Goal: Information Seeking & Learning: Check status

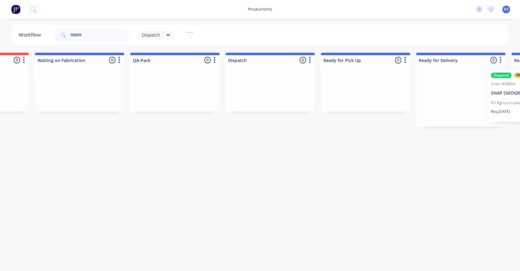
scroll to position [0, 319]
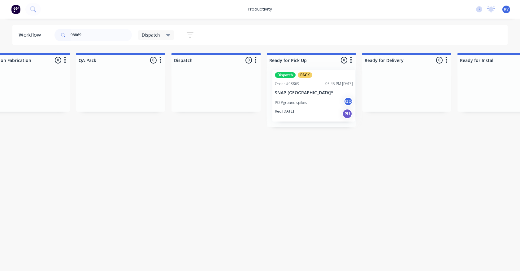
drag, startPoint x: 85, startPoint y: 104, endPoint x: 301, endPoint y: 103, distance: 215.2
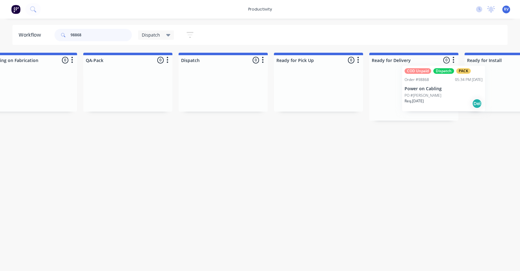
scroll to position [0, 320]
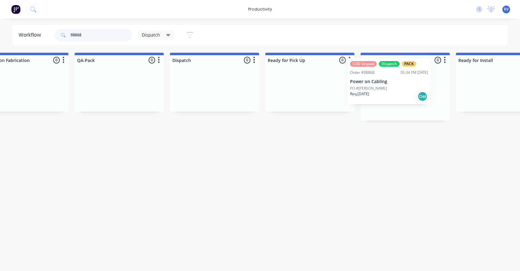
drag, startPoint x: 55, startPoint y: 95, endPoint x: 390, endPoint y: 83, distance: 334.4
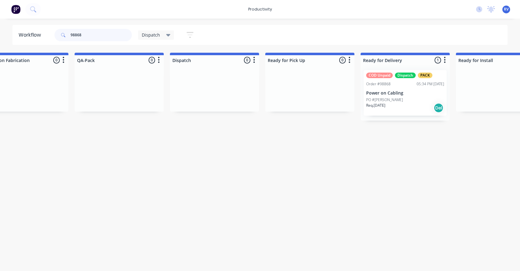
type input "98868"
click at [146, 37] on span "Dispatch" at bounding box center [151, 35] width 18 height 7
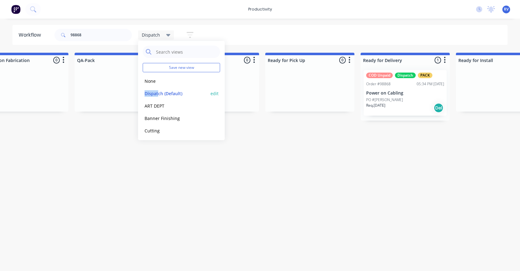
drag, startPoint x: 158, startPoint y: 87, endPoint x: 159, endPoint y: 92, distance: 5.7
click at [159, 89] on div "Save new view None edit Dispatch (Default) edit ART DEPT edit Banner Finishing …" at bounding box center [181, 90] width 87 height 99
click at [160, 94] on button "Dispatch (Default)" at bounding box center [176, 93] width 66 height 7
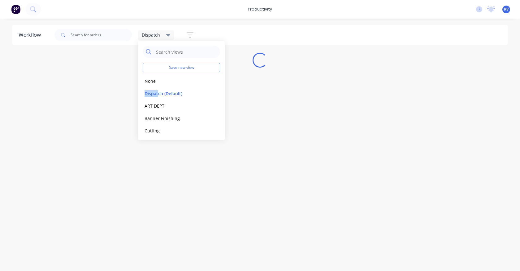
scroll to position [0, 0]
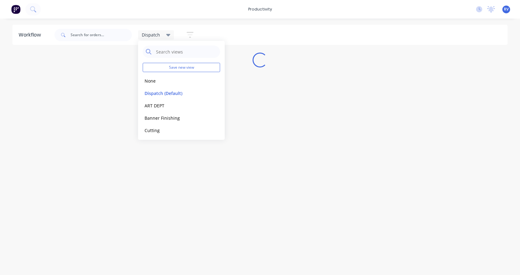
drag, startPoint x: 162, startPoint y: 178, endPoint x: 164, endPoint y: 175, distance: 3.6
click at [164, 178] on div "Workflow Dispatch Save new view None edit Dispatch (Default) edit ART DEPT edit…" at bounding box center [260, 144] width 520 height 238
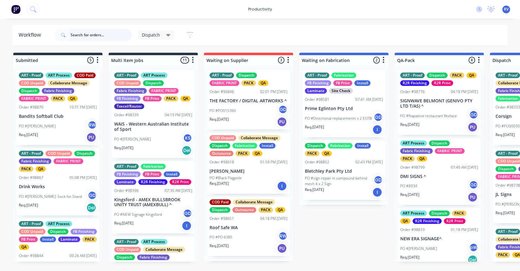
click at [92, 37] on input "text" at bounding box center [101, 35] width 61 height 12
type input "98738"
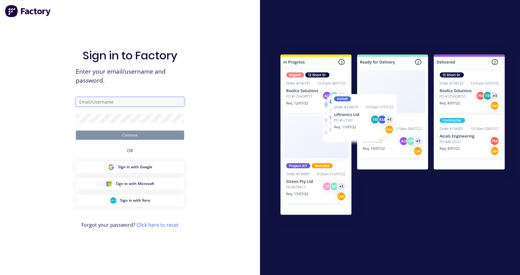
type input "Dispatch@allflags.com.au"
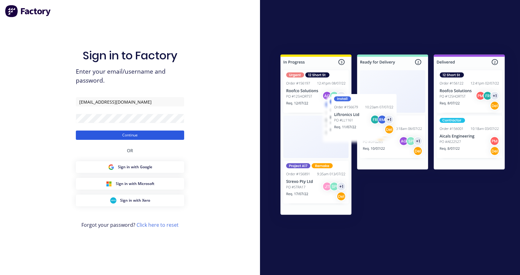
click at [136, 140] on button "Continue" at bounding box center [130, 135] width 108 height 9
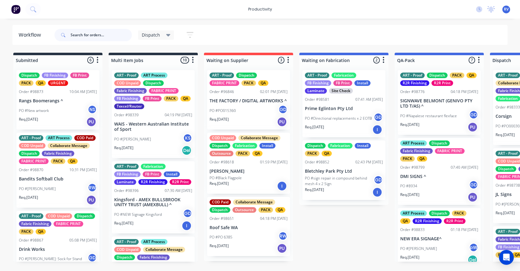
click at [82, 36] on input "text" at bounding box center [101, 35] width 61 height 12
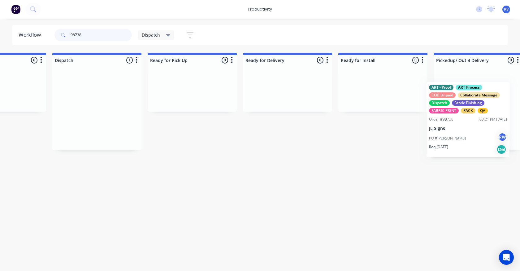
scroll to position [0, 455]
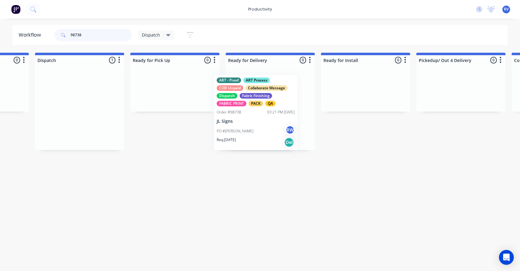
drag, startPoint x: 508, startPoint y: 91, endPoint x: 233, endPoint y: 93, distance: 275.0
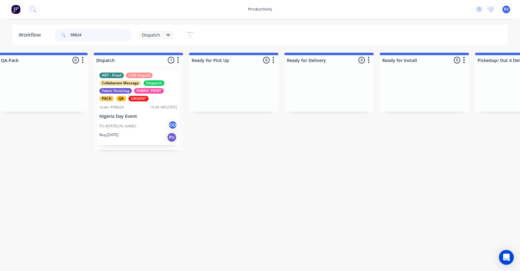
scroll to position [0, 396]
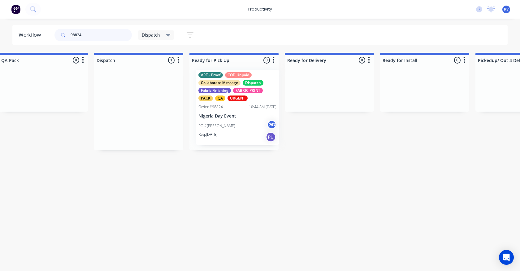
drag, startPoint x: 121, startPoint y: 117, endPoint x: 221, endPoint y: 115, distance: 100.1
type input "98824"
click at [144, 34] on span "Dispatch" at bounding box center [151, 35] width 18 height 7
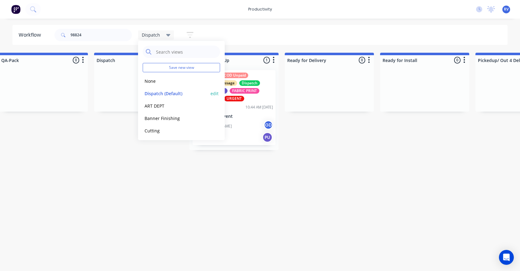
click at [153, 95] on button "Dispatch (Default)" at bounding box center [176, 93] width 66 height 7
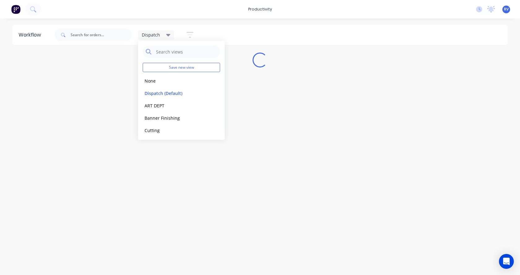
click at [92, 204] on div "Workflow Dispatch Save new view None edit Dispatch (Default) edit ART DEPT edit…" at bounding box center [260, 144] width 520 height 238
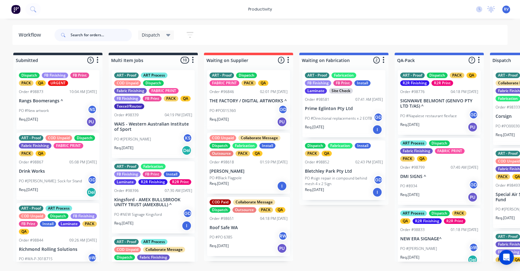
click at [94, 36] on input "text" at bounding box center [101, 35] width 61 height 12
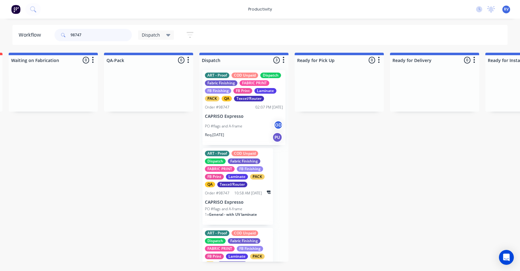
scroll to position [0, 336]
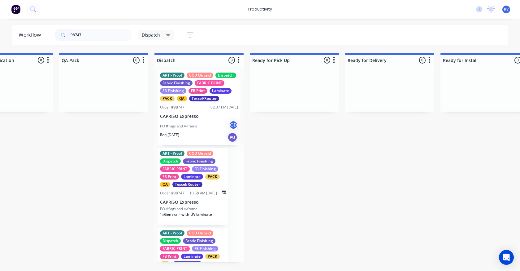
click at [185, 129] on p "PO #flags and A-frame" at bounding box center [178, 126] width 37 height 6
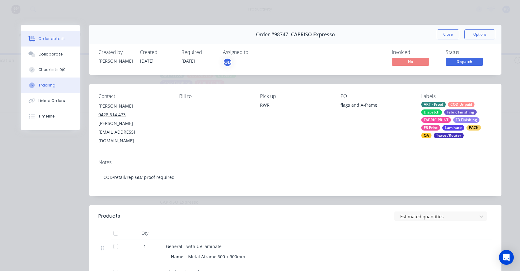
click at [44, 88] on button "Tracking" at bounding box center [50, 84] width 59 height 15
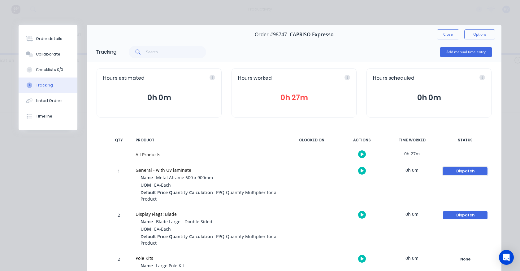
click at [446, 173] on div "Dispatch" at bounding box center [465, 171] width 45 height 8
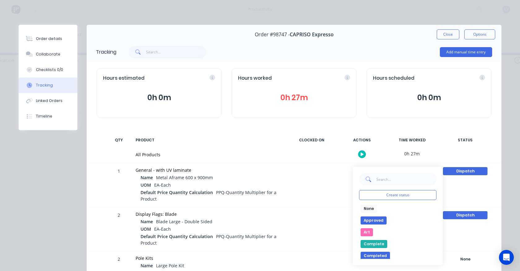
click at [364, 209] on button "None" at bounding box center [369, 208] width 16 height 8
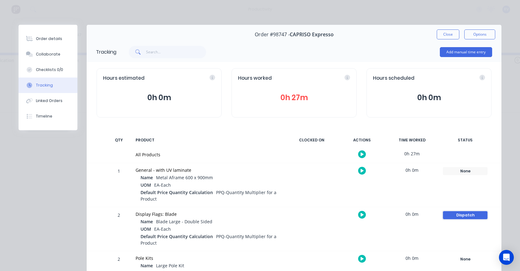
click at [444, 216] on div "Dispatch" at bounding box center [465, 215] width 45 height 8
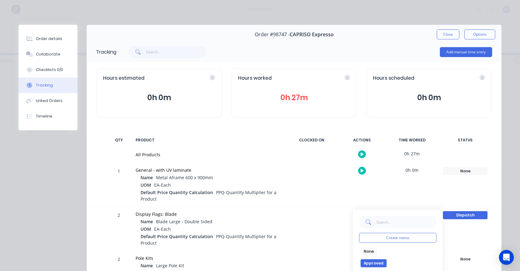
drag, startPoint x: 363, startPoint y: 250, endPoint x: 385, endPoint y: 232, distance: 28.2
click at [363, 250] on button "None" at bounding box center [369, 251] width 16 height 8
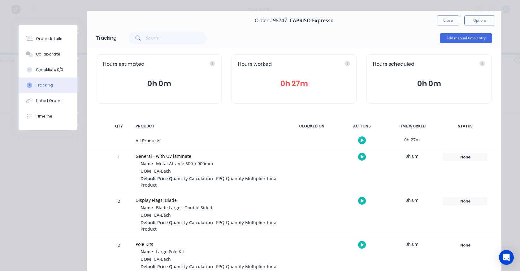
scroll to position [0, 0]
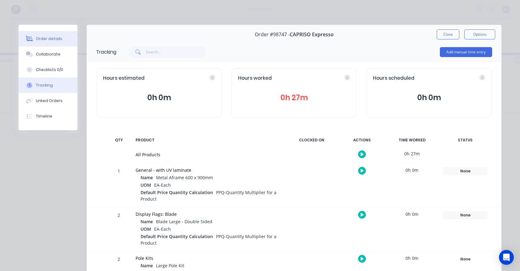
click at [46, 40] on div "Order details" at bounding box center [49, 39] width 26 height 6
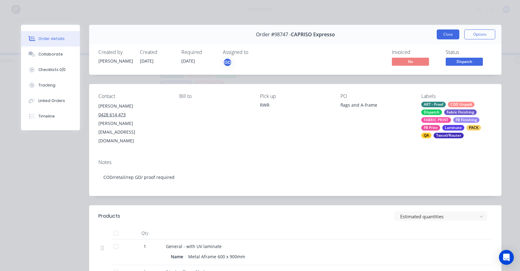
click at [438, 35] on button "Close" at bounding box center [448, 34] width 23 height 10
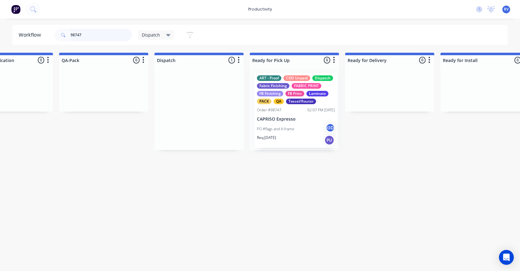
drag, startPoint x: 180, startPoint y: 119, endPoint x: 276, endPoint y: 118, distance: 96.3
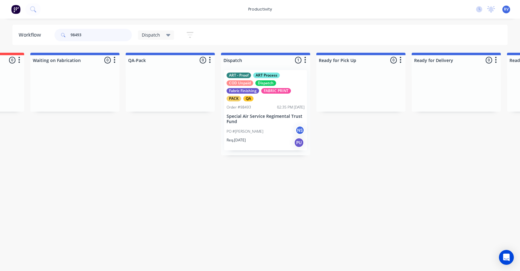
scroll to position [0, 312]
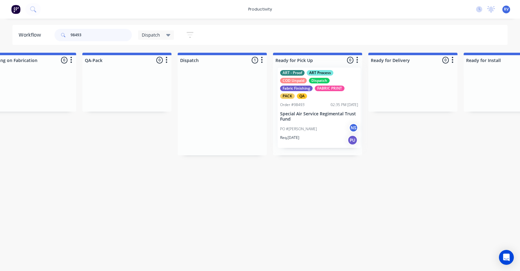
drag, startPoint x: 202, startPoint y: 95, endPoint x: 301, endPoint y: 93, distance: 98.8
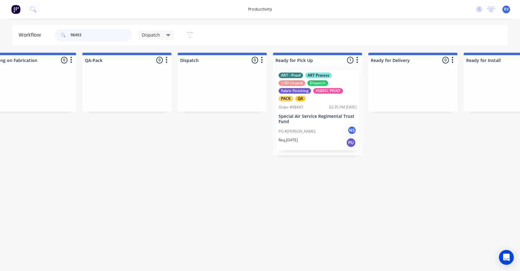
type input "98493"
click at [146, 35] on span "Dispatch" at bounding box center [151, 35] width 18 height 7
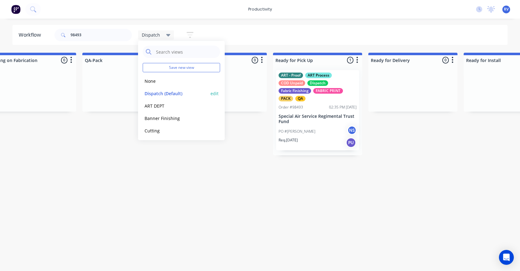
click at [163, 93] on button "Dispatch (Default)" at bounding box center [176, 93] width 66 height 7
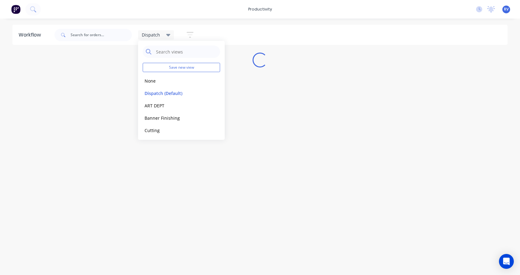
click at [120, 186] on div "Workflow Dispatch Save new view None edit Dispatch (Default) edit ART DEPT edit…" at bounding box center [260, 144] width 520 height 238
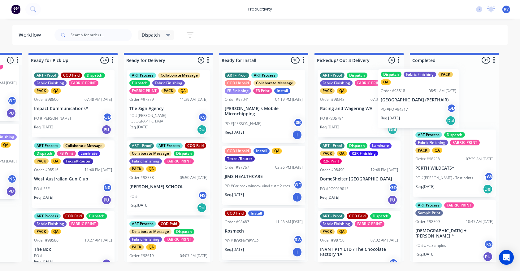
scroll to position [0, 560]
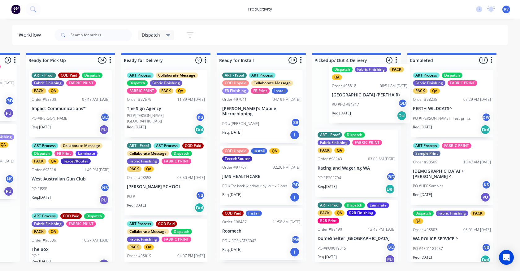
drag, startPoint x: 246, startPoint y: 236, endPoint x: 362, endPoint y: 98, distance: 180.7
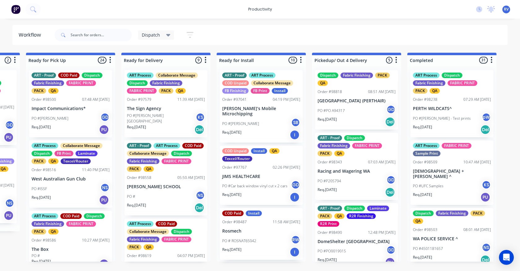
scroll to position [0, 0]
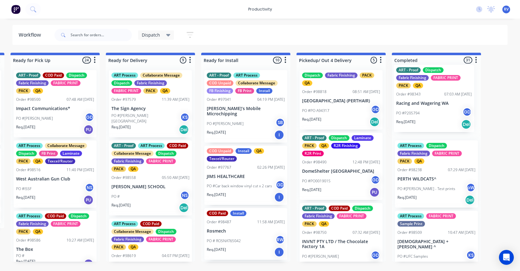
drag, startPoint x: 349, startPoint y: 180, endPoint x: 402, endPoint y: 127, distance: 75.3
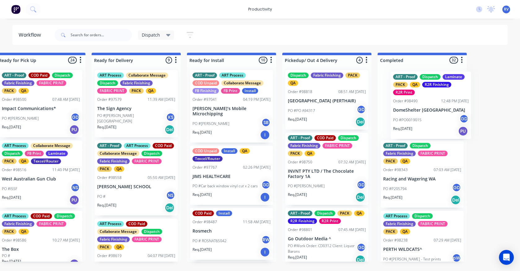
drag, startPoint x: 325, startPoint y: 172, endPoint x: 416, endPoint y: 110, distance: 110.5
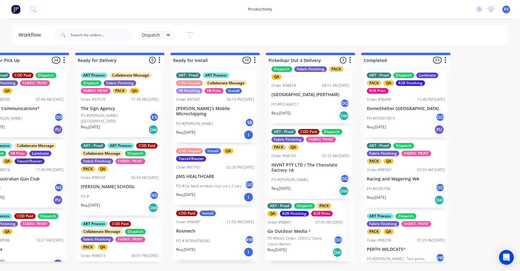
scroll to position [6, 0]
drag, startPoint x: 295, startPoint y: 230, endPoint x: 293, endPoint y: 221, distance: 9.3
click at [293, 221] on div "Dispatch Fabric Finishing PACK QA Order #98818 08:51 AM 07/10/25 PERTH AIRPORT …" at bounding box center [310, 163] width 89 height 196
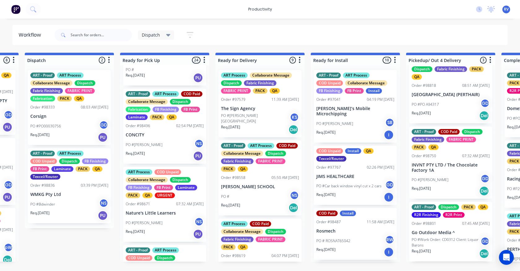
scroll to position [341, 0]
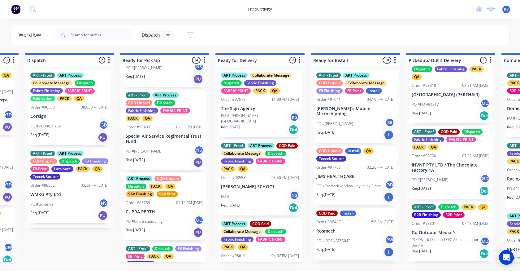
click at [60, 129] on div "PO #PO00030756 GD" at bounding box center [69, 126] width 78 height 12
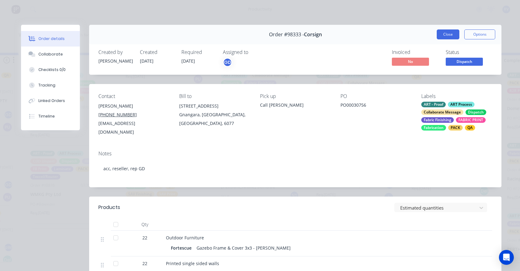
click at [448, 36] on button "Close" at bounding box center [448, 34] width 23 height 10
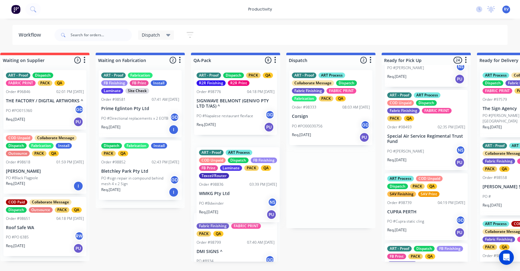
scroll to position [0, 0]
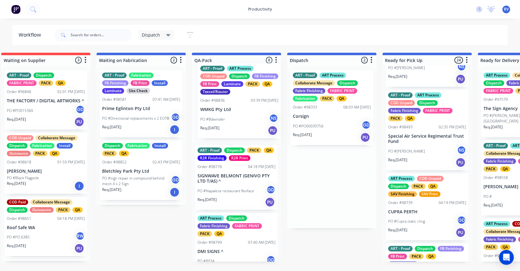
drag, startPoint x: 81, startPoint y: 188, endPoint x: 243, endPoint y: 102, distance: 183.8
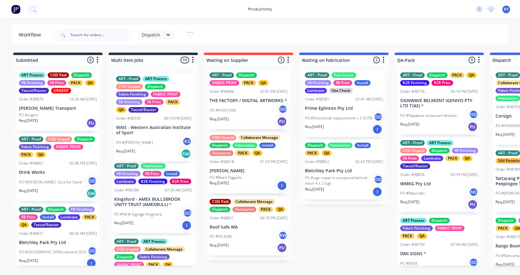
click at [128, 155] on div "ART - Proof ART Process COD Unpaid Dispatch Fabric Finishing FABRIC PRINT FB Fi…" at bounding box center [153, 165] width 89 height 201
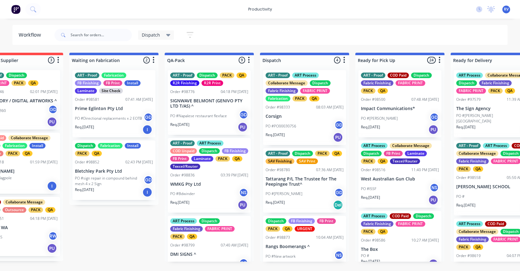
scroll to position [0, 260]
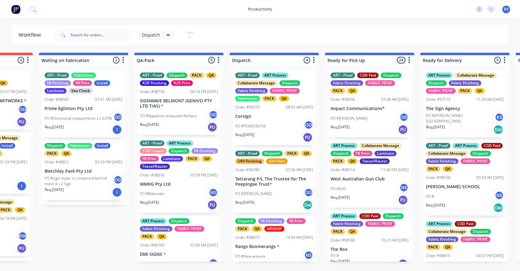
click at [163, 174] on div "Order #98836" at bounding box center [152, 175] width 24 height 6
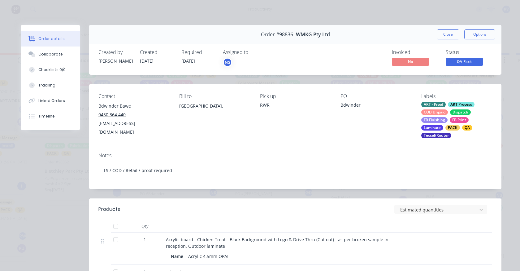
click at [428, 112] on div "COD Unpaid" at bounding box center [435, 112] width 27 height 6
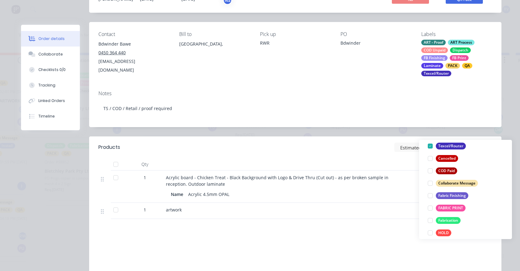
scroll to position [0, 0]
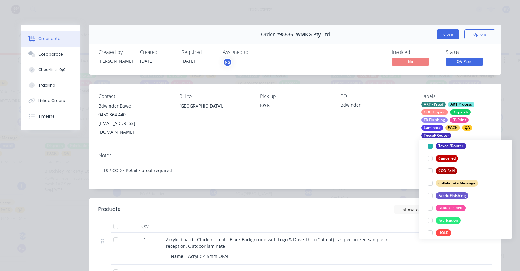
click at [448, 34] on button "Close" at bounding box center [448, 34] width 23 height 10
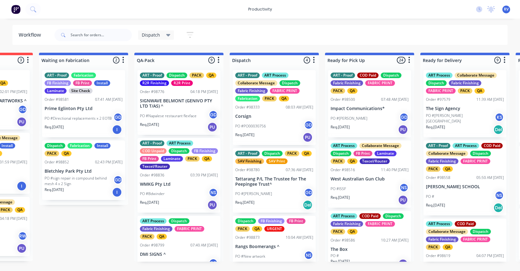
click at [152, 186] on p "WMKG Pty Ltd" at bounding box center [179, 183] width 78 height 5
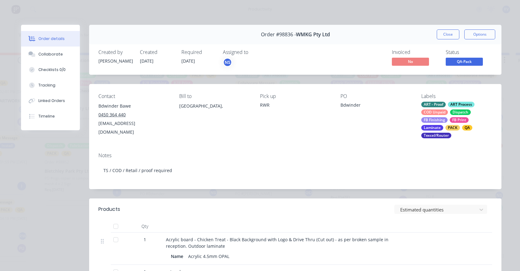
scroll to position [31, 0]
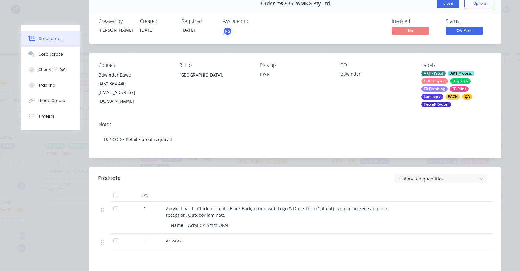
click at [446, 0] on button "Close" at bounding box center [448, 3] width 23 height 10
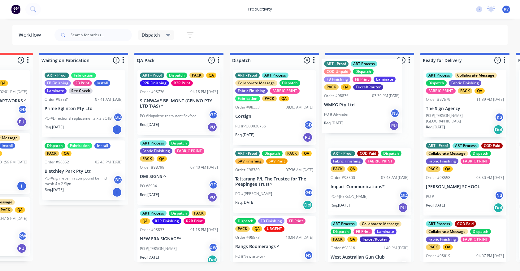
drag, startPoint x: 160, startPoint y: 177, endPoint x: 347, endPoint y: 97, distance: 203.0
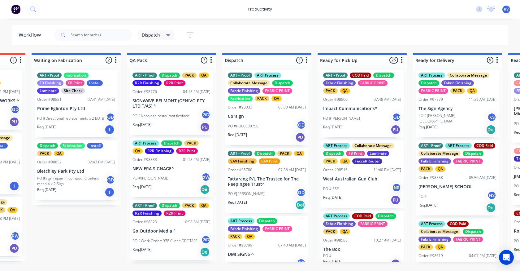
scroll to position [0, 271]
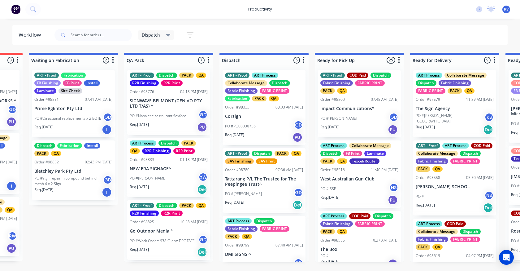
click at [170, 248] on div "Req. 10/10/25 Del" at bounding box center [169, 252] width 78 height 11
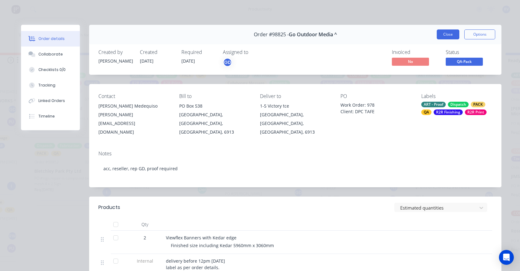
click at [445, 35] on button "Close" at bounding box center [448, 34] width 23 height 10
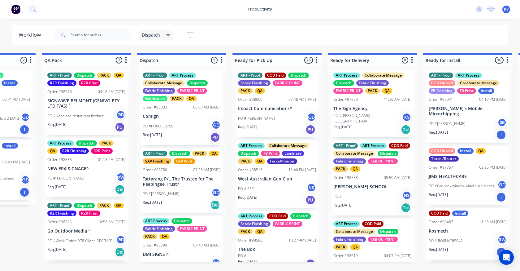
scroll to position [0, 365]
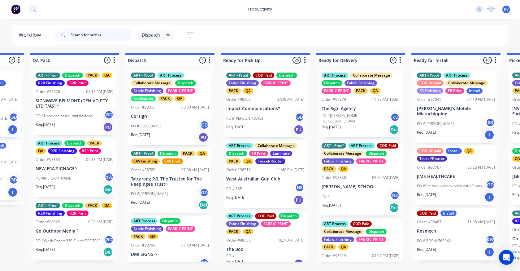
click at [78, 34] on input "text" at bounding box center [101, 35] width 61 height 12
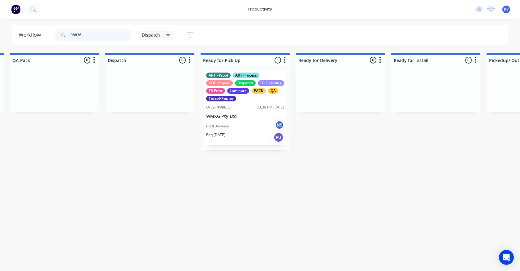
scroll to position [0, 400]
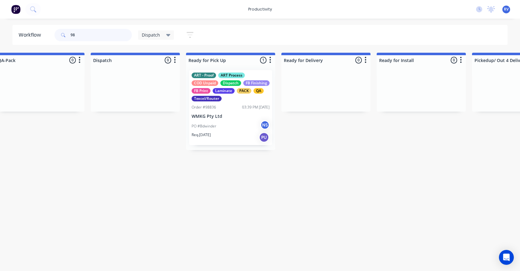
type input "9"
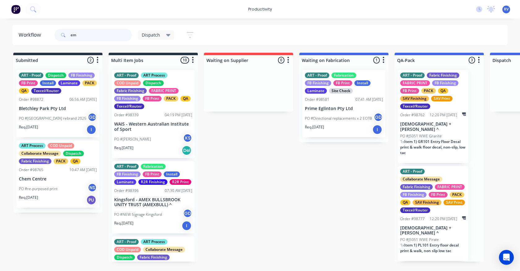
type input "e"
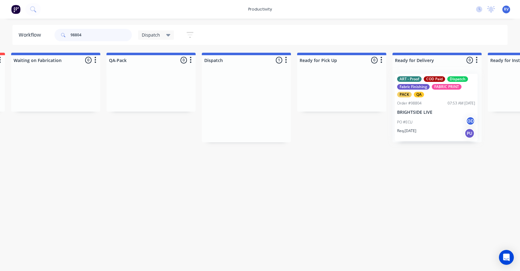
scroll to position [0, 312]
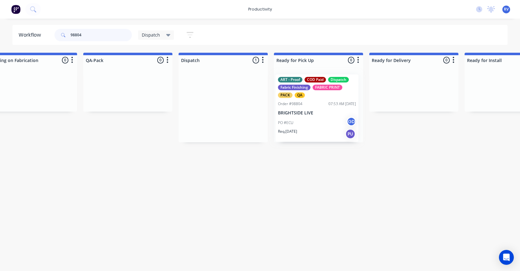
drag, startPoint x: 506, startPoint y: 104, endPoint x: 290, endPoint y: 108, distance: 215.9
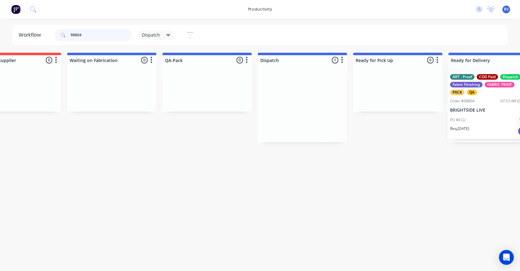
scroll to position [0, 273]
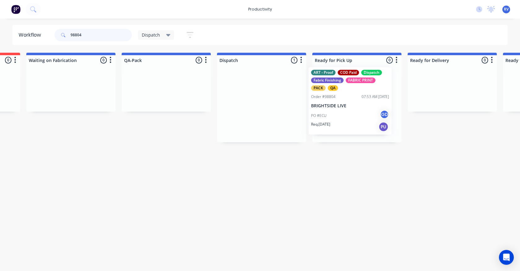
drag, startPoint x: 504, startPoint y: 93, endPoint x: 323, endPoint y: 90, distance: 180.6
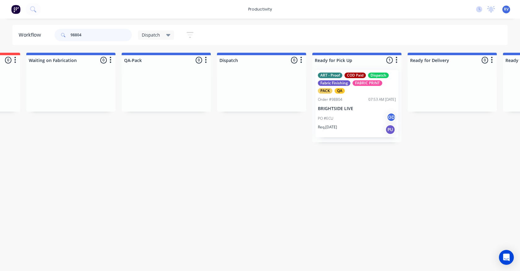
type input "98804"
drag, startPoint x: 154, startPoint y: 35, endPoint x: 152, endPoint y: 37, distance: 3.4
click at [154, 35] on span "Dispatch" at bounding box center [151, 35] width 18 height 7
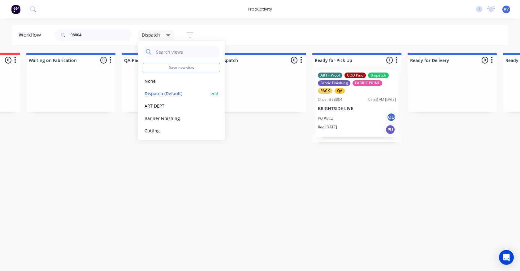
click at [152, 92] on button "Dispatch (Default)" at bounding box center [176, 93] width 66 height 7
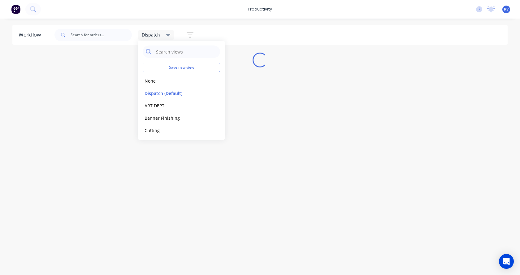
click at [178, 182] on div "Workflow Dispatch Save new view None edit Dispatch (Default) edit ART DEPT edit…" at bounding box center [260, 144] width 520 height 238
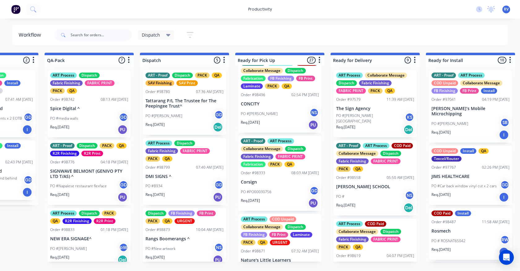
scroll to position [248, 0]
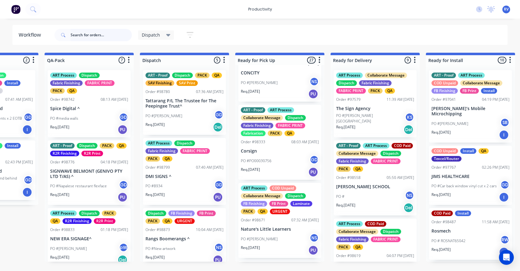
click at [89, 34] on input "text" at bounding box center [101, 35] width 61 height 12
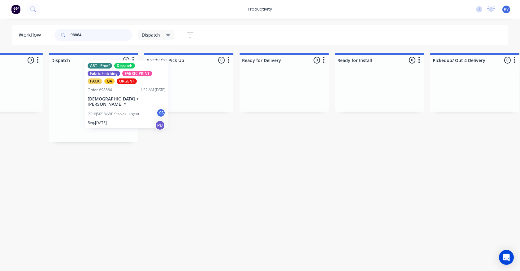
scroll to position [0, 440]
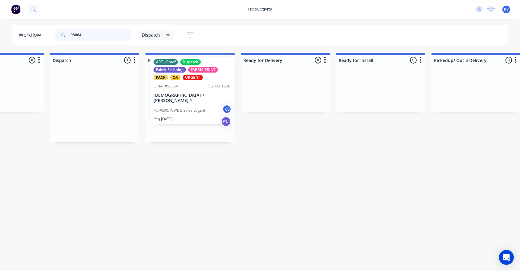
drag, startPoint x: 104, startPoint y: 86, endPoint x: 176, endPoint y: 80, distance: 72.1
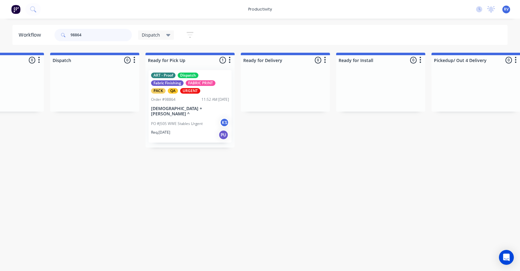
type input "98864"
click at [151, 35] on span "Dispatch" at bounding box center [151, 35] width 18 height 7
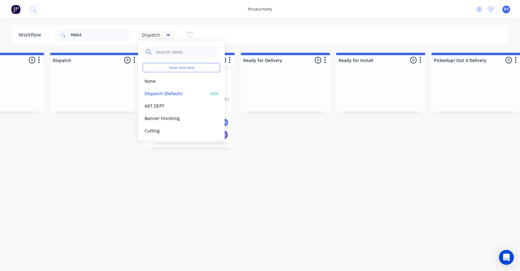
click at [150, 92] on button "Dispatch (Default)" at bounding box center [176, 93] width 66 height 7
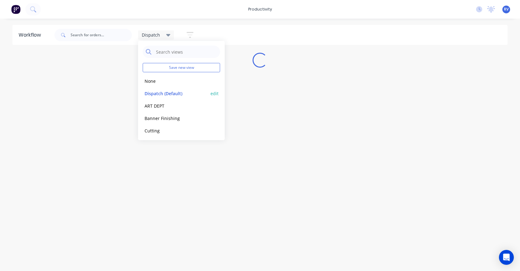
scroll to position [0, 0]
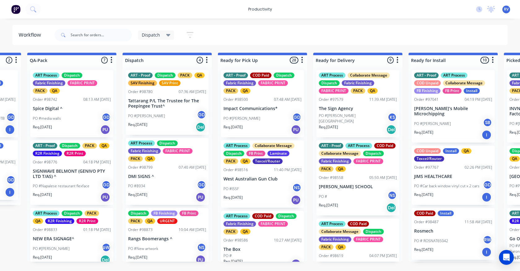
scroll to position [0, 374]
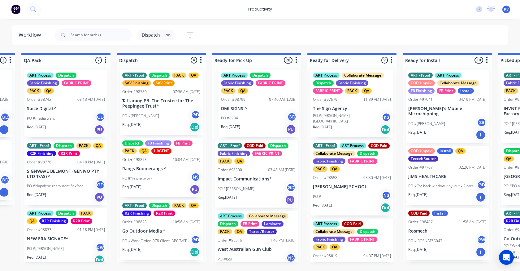
drag, startPoint x: 156, startPoint y: 189, endPoint x: 256, endPoint y: 117, distance: 123.0
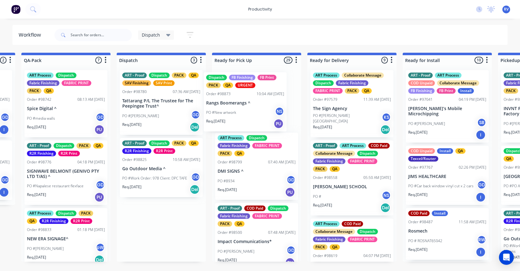
drag, startPoint x: 159, startPoint y: 180, endPoint x: 245, endPoint y: 112, distance: 109.4
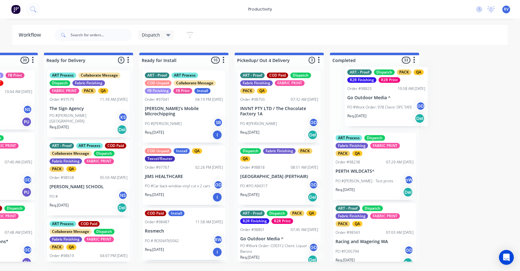
scroll to position [0, 641]
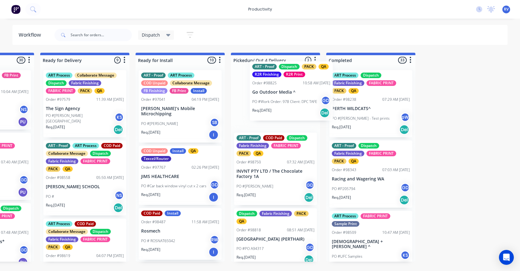
drag, startPoint x: 155, startPoint y: 167, endPoint x: 282, endPoint y: 89, distance: 148.4
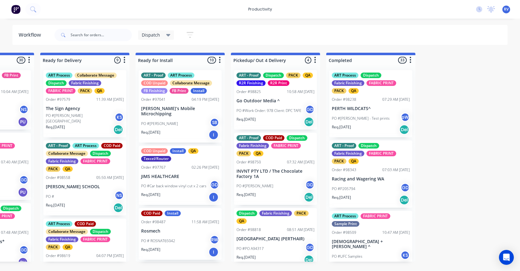
click at [269, 195] on div "Req. 09/10/25 Del" at bounding box center [276, 197] width 78 height 11
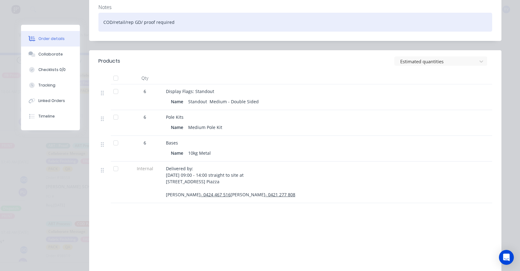
scroll to position [0, 0]
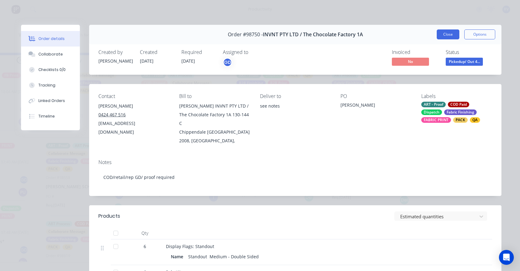
click at [446, 36] on button "Close" at bounding box center [448, 34] width 23 height 10
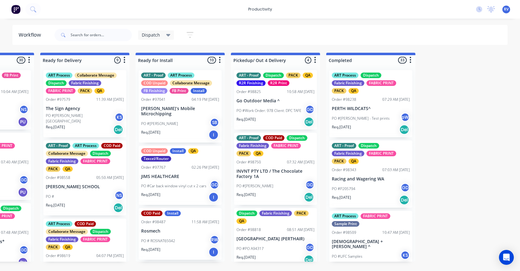
scroll to position [0, 0]
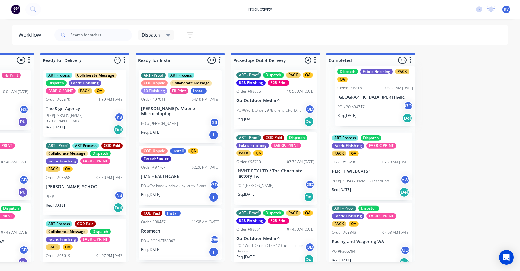
drag, startPoint x: 253, startPoint y: 238, endPoint x: 356, endPoint y: 96, distance: 175.0
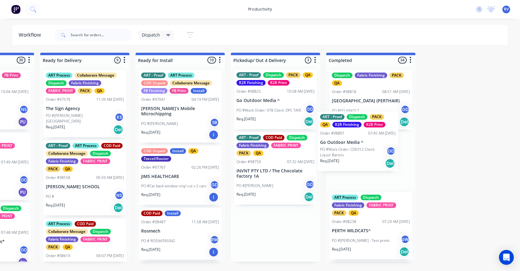
scroll to position [1, 0]
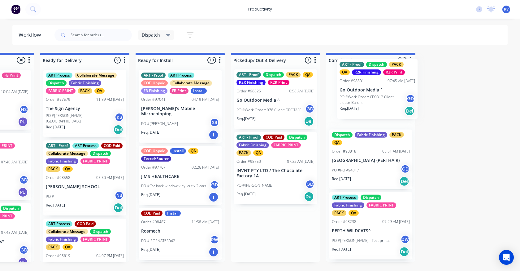
drag, startPoint x: 346, startPoint y: 171, endPoint x: 373, endPoint y: 102, distance: 74.1
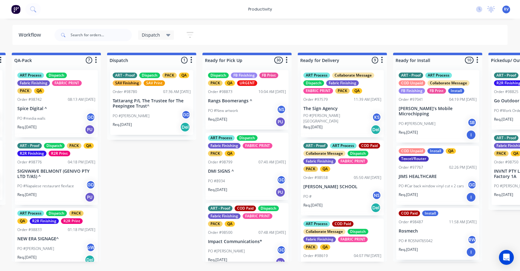
scroll to position [0, 350]
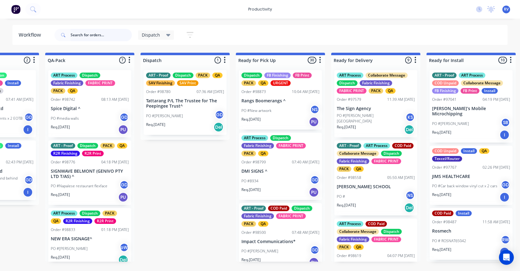
click at [93, 37] on input "text" at bounding box center [101, 35] width 61 height 12
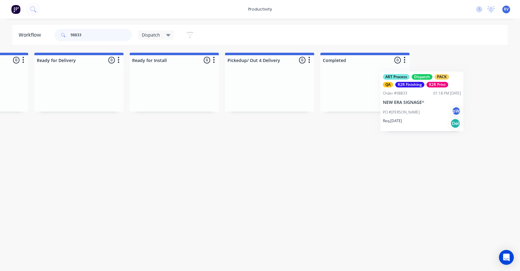
scroll to position [0, 647]
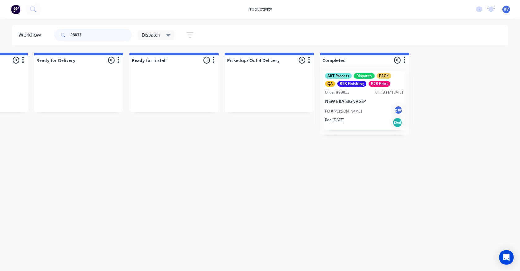
drag, startPoint x: 6, startPoint y: 97, endPoint x: 347, endPoint y: 95, distance: 341.3
type input "98833"
click at [154, 38] on div "Dispatch" at bounding box center [156, 34] width 36 height 9
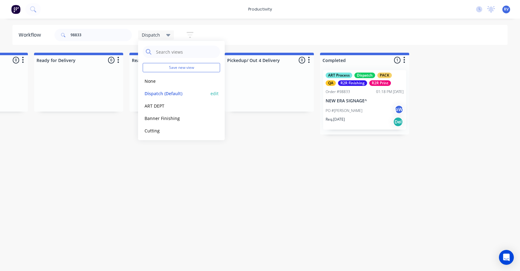
click at [166, 95] on button "Dispatch (Default)" at bounding box center [176, 93] width 66 height 7
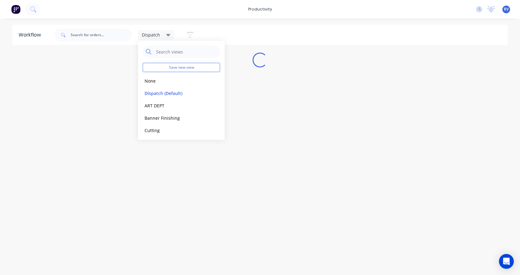
drag, startPoint x: 187, startPoint y: 215, endPoint x: 188, endPoint y: 202, distance: 13.3
click at [187, 213] on div "Workflow Dispatch Save new view None edit Dispatch (Default) edit ART DEPT edit…" at bounding box center [260, 144] width 520 height 238
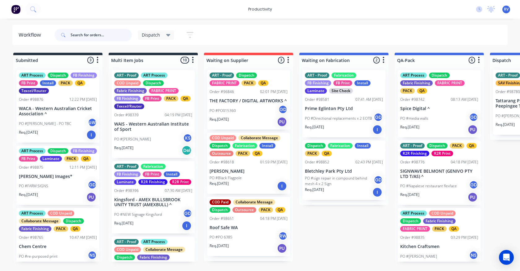
click at [85, 33] on input "text" at bounding box center [101, 35] width 61 height 12
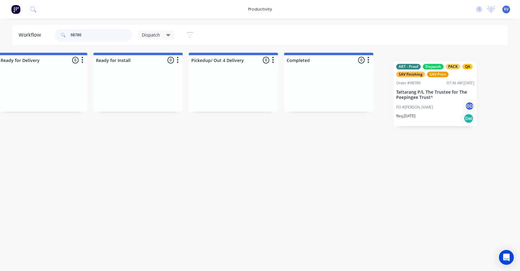
scroll to position [0, 685]
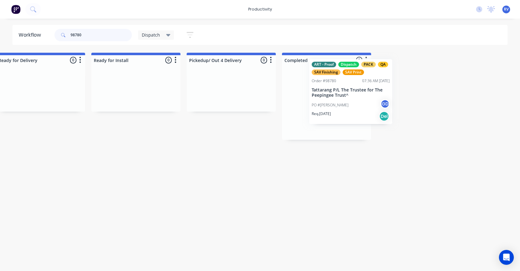
drag, startPoint x: 170, startPoint y: 113, endPoint x: 308, endPoint y: 108, distance: 137.6
click at [309, 108] on div "Submitted 0 Sort By Created date Required date Order number Customer name Most …" at bounding box center [500, 96] width 2380 height 87
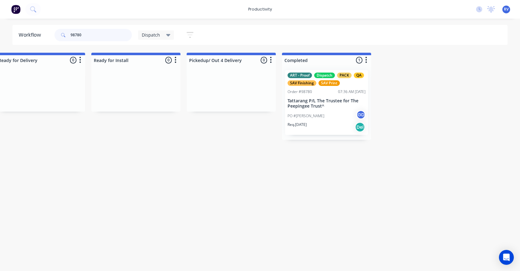
type input "98780"
click at [151, 35] on span "Dispatch" at bounding box center [151, 35] width 18 height 7
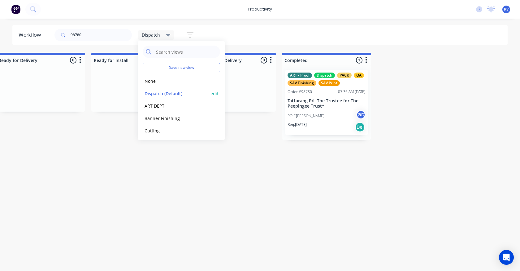
click at [165, 92] on button "Dispatch (Default)" at bounding box center [176, 93] width 66 height 7
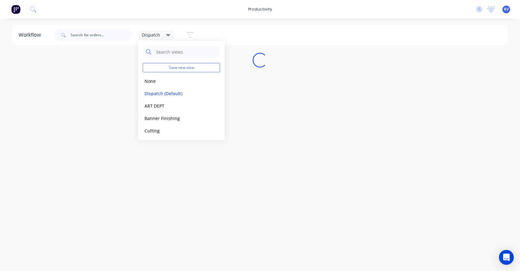
scroll to position [0, 0]
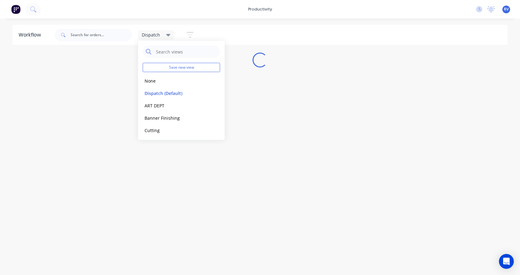
click at [152, 163] on div "Workflow Dispatch Save new view None edit Dispatch (Default) edit ART DEPT edit…" at bounding box center [260, 144] width 520 height 238
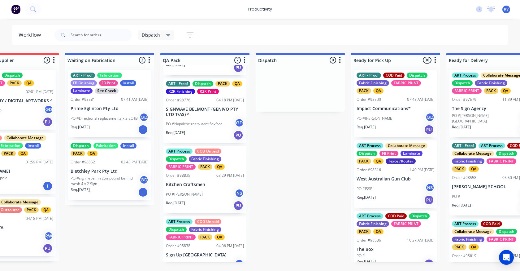
scroll to position [124, 0]
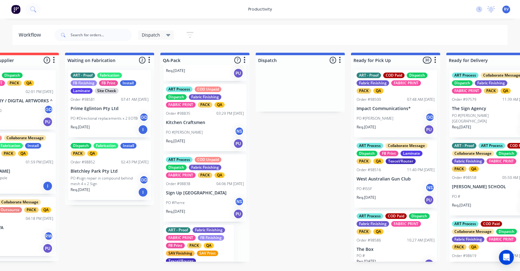
click at [193, 198] on div "PO #Pierre NS" at bounding box center [205, 203] width 78 height 12
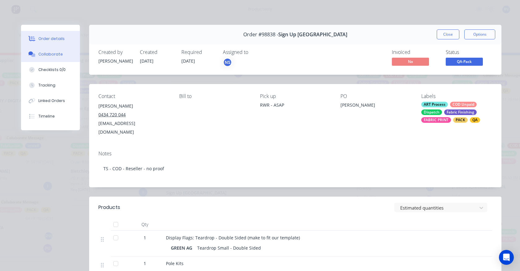
click at [53, 57] on button "Collaborate" at bounding box center [50, 53] width 59 height 15
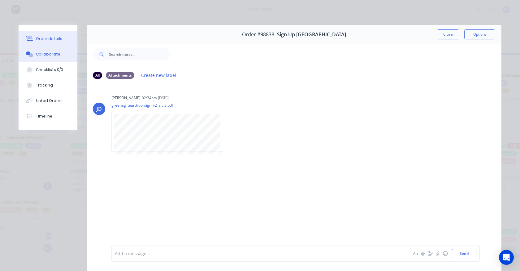
click at [40, 38] on div "Order details" at bounding box center [49, 39] width 26 height 6
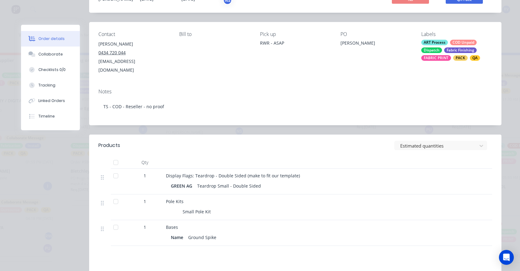
scroll to position [0, 0]
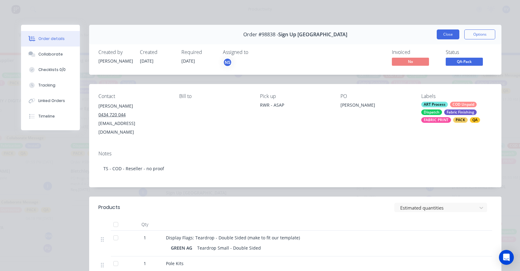
click at [439, 33] on button "Close" at bounding box center [448, 34] width 23 height 10
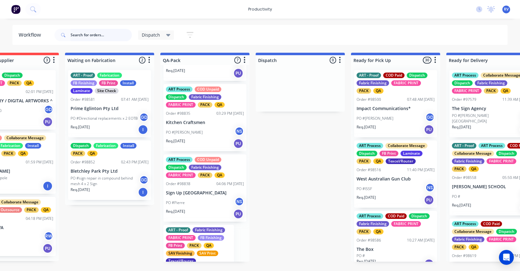
click at [105, 35] on input "text" at bounding box center [101, 35] width 61 height 12
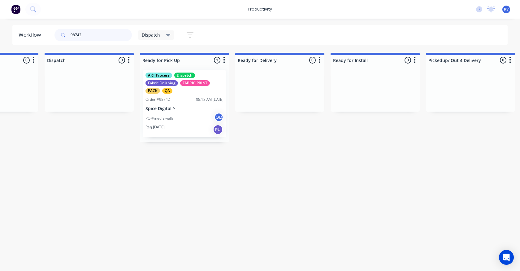
scroll to position [0, 447]
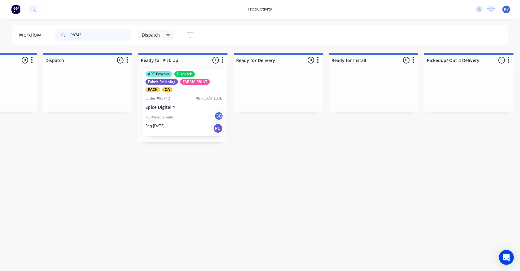
drag, startPoint x: 176, startPoint y: 116, endPoint x: 179, endPoint y: 114, distance: 4.0
click at [179, 114] on div "ART Process Dispatch Fabric Finishing FABRIC PRINT PACK QA Order #98742 08:13 A…" at bounding box center [182, 103] width 89 height 77
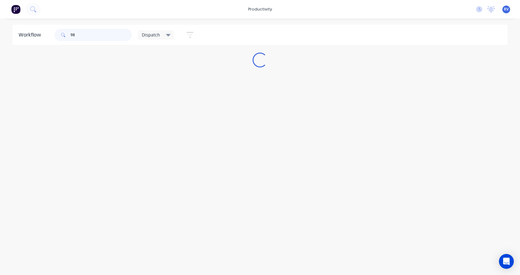
type input "9"
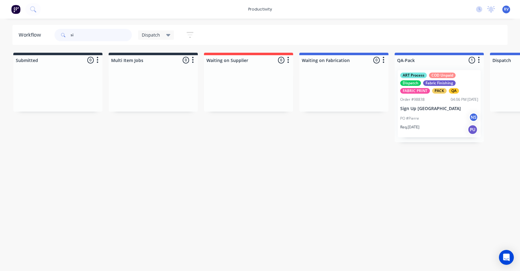
type input "s"
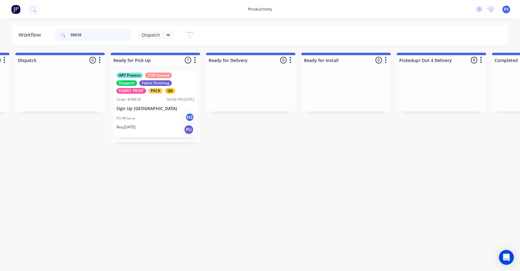
scroll to position [0, 492]
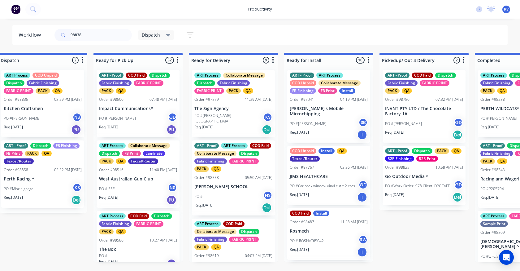
click at [119, 112] on div "PO #Simon Temby GD" at bounding box center [138, 118] width 78 height 12
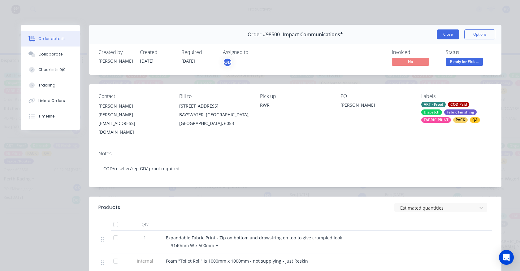
click at [440, 37] on button "Close" at bounding box center [448, 34] width 23 height 10
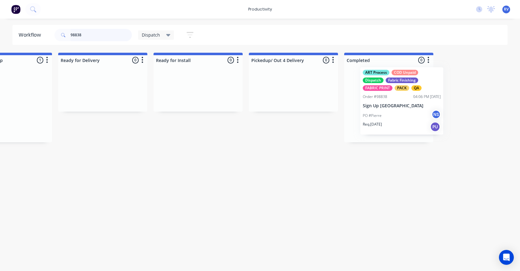
scroll to position [0, 624]
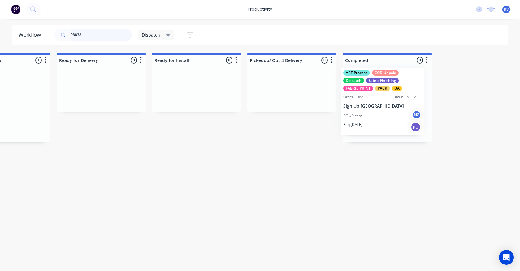
drag, startPoint x: 114, startPoint y: 106, endPoint x: 374, endPoint y: 104, distance: 259.2
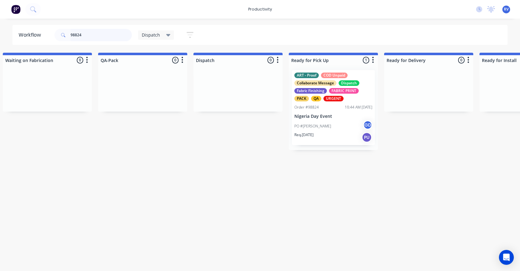
scroll to position [0, 312]
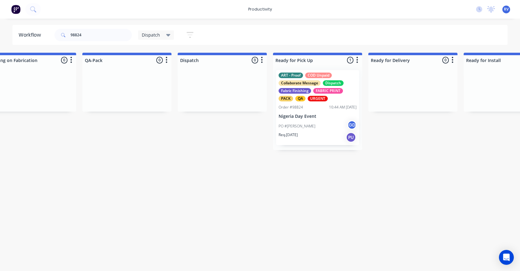
click at [329, 108] on div "10:44 AM [DATE]" at bounding box center [343, 107] width 28 height 6
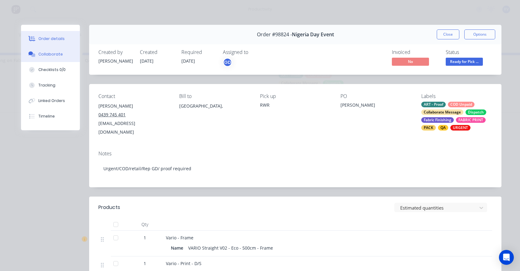
click at [34, 59] on button "Collaborate" at bounding box center [50, 53] width 59 height 15
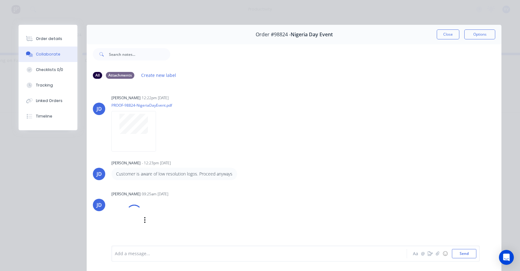
scroll to position [33, 0]
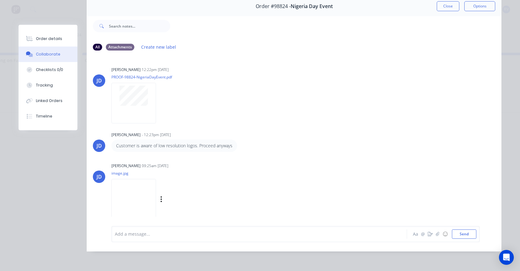
click at [126, 194] on img at bounding box center [133, 199] width 45 height 41
click at [438, 3] on button "Close" at bounding box center [448, 6] width 23 height 10
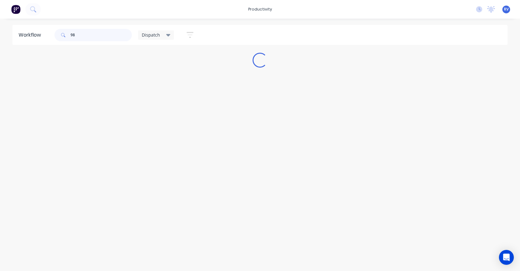
scroll to position [0, 0]
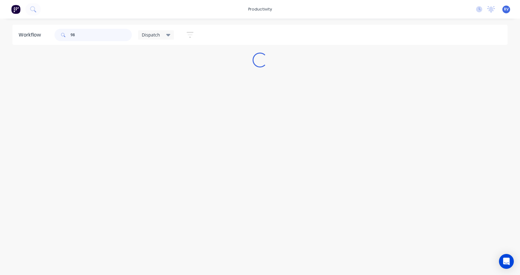
type input "98"
click at [142, 35] on span "Dispatch" at bounding box center [151, 35] width 18 height 7
click at [155, 91] on button "Dispatch (Default)" at bounding box center [176, 93] width 66 height 7
click at [156, 94] on button "Dispatch (Default)" at bounding box center [176, 93] width 66 height 7
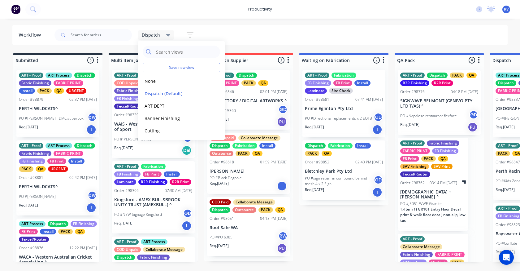
drag, startPoint x: 351, startPoint y: 254, endPoint x: 347, endPoint y: 248, distance: 6.5
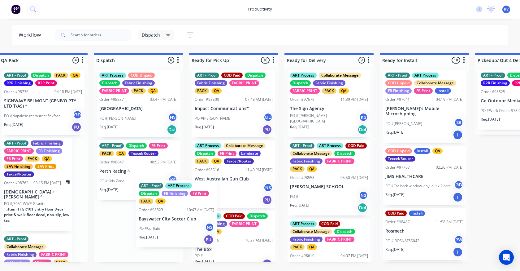
scroll to position [1, 0]
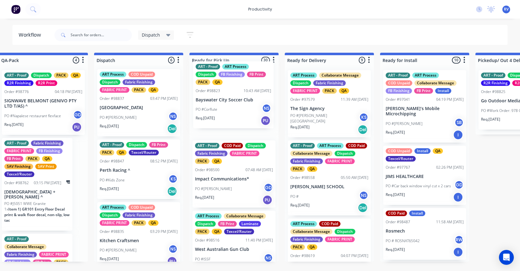
drag, startPoint x: 125, startPoint y: 246, endPoint x: 224, endPoint y: 104, distance: 173.1
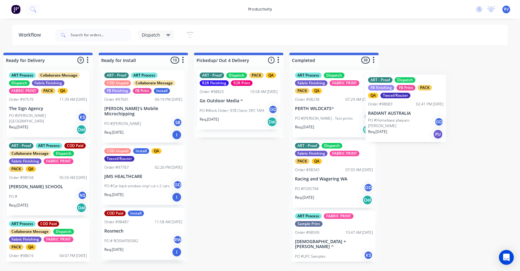
scroll to position [0, 678]
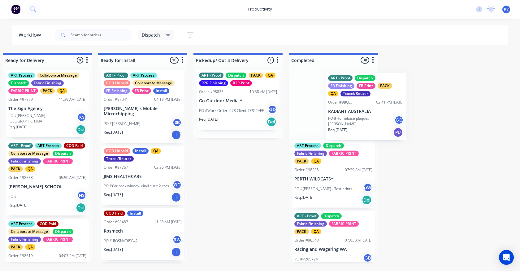
drag, startPoint x: 223, startPoint y: 154, endPoint x: 347, endPoint y: 102, distance: 134.8
click at [361, 107] on div "Submitted 5 Sort By Created date Required date Order number Customer name Most …" at bounding box center [507, 157] width 2380 height 209
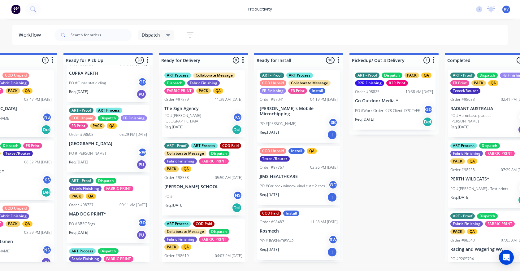
scroll to position [0, 505]
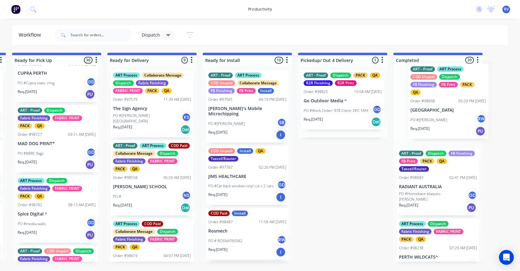
drag, startPoint x: 122, startPoint y: 170, endPoint x: 449, endPoint y: 112, distance: 332.5
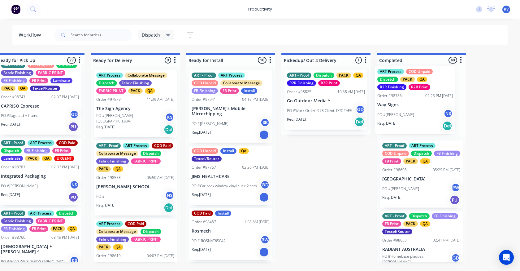
scroll to position [0, 593]
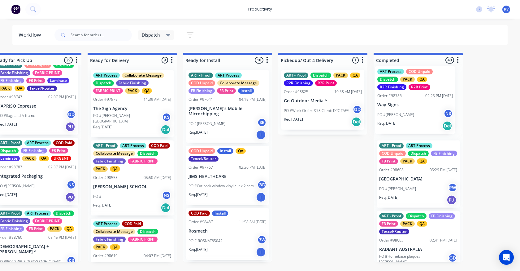
drag, startPoint x: 38, startPoint y: 208, endPoint x: 408, endPoint y: 112, distance: 382.5
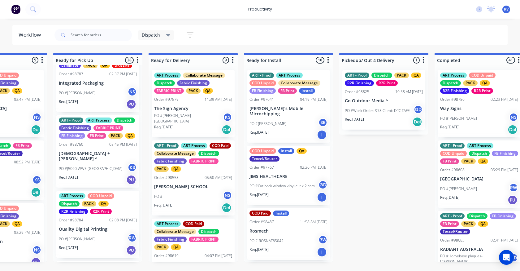
scroll to position [960, 0]
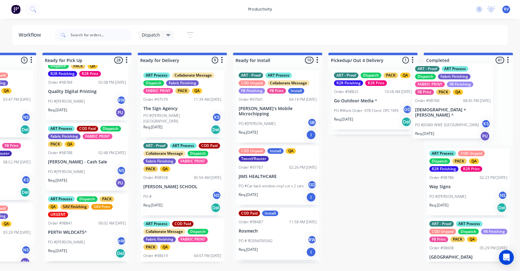
drag, startPoint x: 93, startPoint y: 143, endPoint x: 451, endPoint y: 121, distance: 359.0
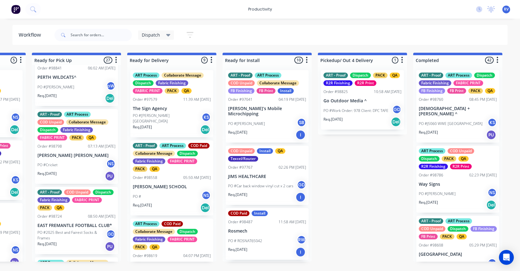
scroll to position [1146, 0]
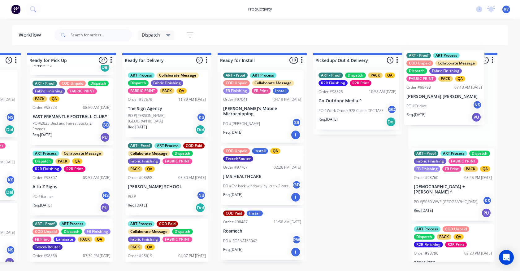
drag, startPoint x: 67, startPoint y: 177, endPoint x: 434, endPoint y: 119, distance: 371.3
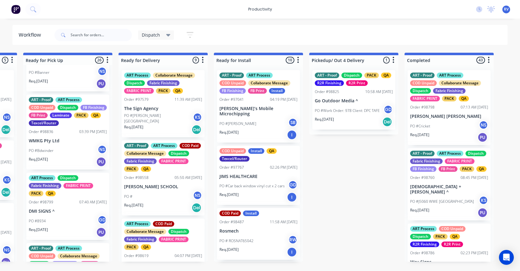
scroll to position [1394, 0]
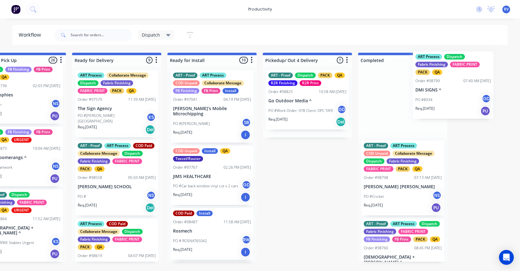
drag, startPoint x: 44, startPoint y: 121, endPoint x: 408, endPoint y: 89, distance: 365.3
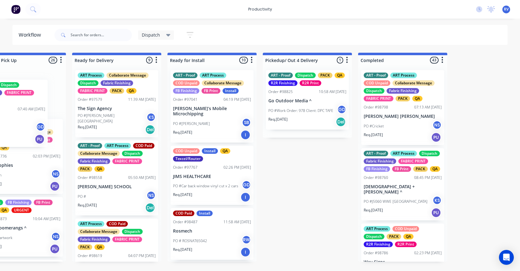
scroll to position [0, 622]
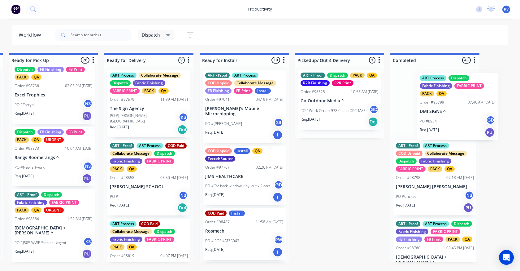
drag, startPoint x: 37, startPoint y: 121, endPoint x: 415, endPoint y: 104, distance: 378.8
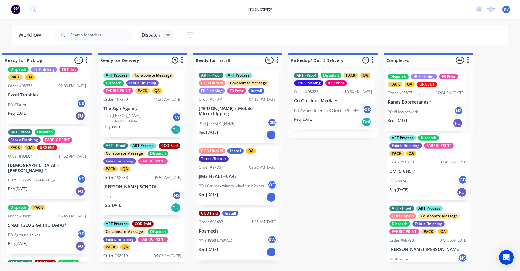
drag, startPoint x: 40, startPoint y: 190, endPoint x: 419, endPoint y: 102, distance: 389.8
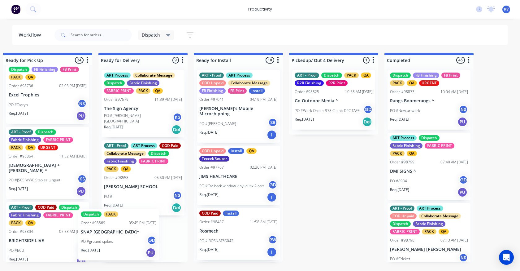
scroll to position [0, 0]
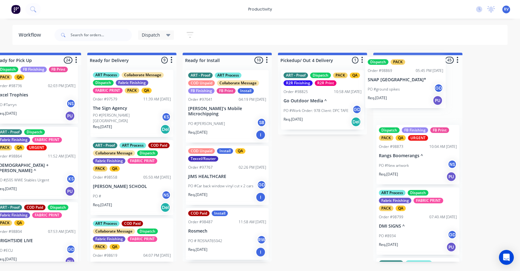
drag, startPoint x: 29, startPoint y: 259, endPoint x: 392, endPoint y: 88, distance: 401.1
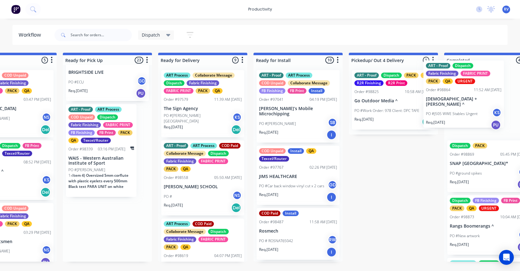
scroll to position [0, 532]
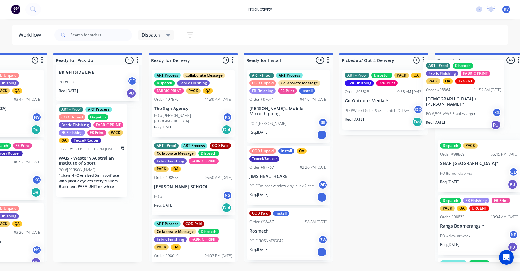
drag, startPoint x: 112, startPoint y: 122, endPoint x: 458, endPoint y: 118, distance: 346.0
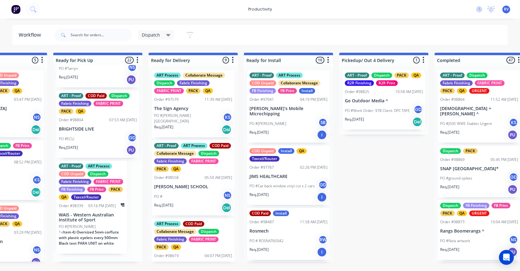
scroll to position [1461, 0]
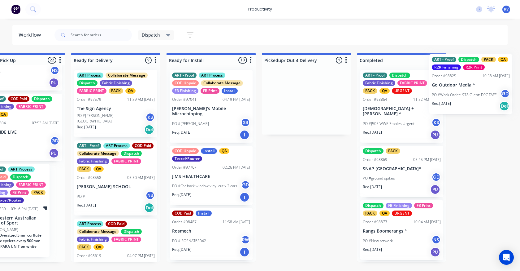
drag, startPoint x: 372, startPoint y: 109, endPoint x: 426, endPoint y: 93, distance: 56.1
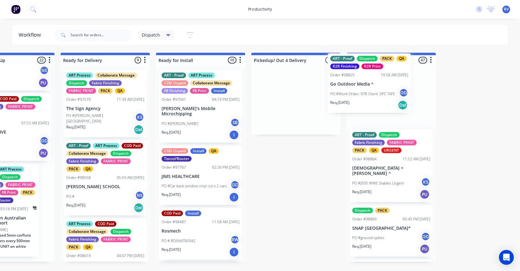
drag, startPoint x: 287, startPoint y: 109, endPoint x: 363, endPoint y: 99, distance: 75.9
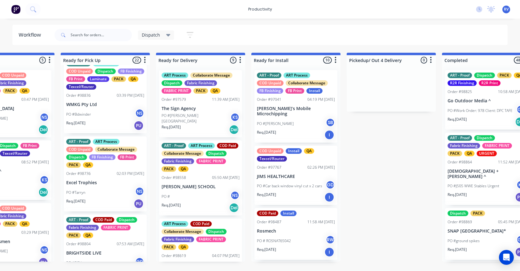
scroll to position [1275, 0]
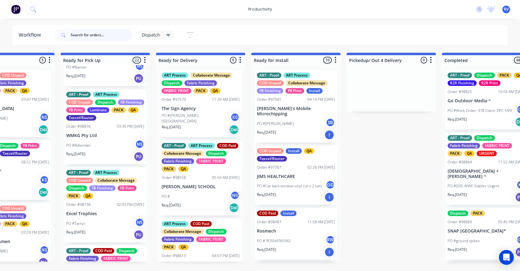
click at [85, 36] on input "text" at bounding box center [101, 35] width 61 height 12
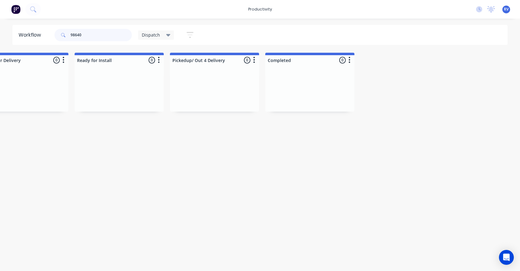
scroll to position [0, 766]
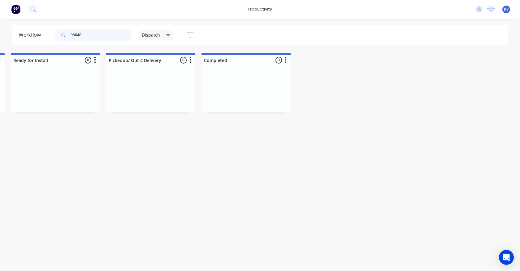
type input "98640"
click at [152, 34] on span "Dispatch" at bounding box center [151, 35] width 18 height 7
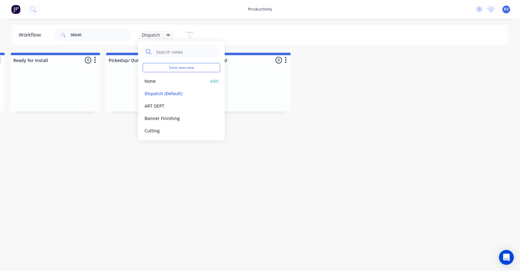
click at [145, 80] on button "None" at bounding box center [176, 80] width 66 height 7
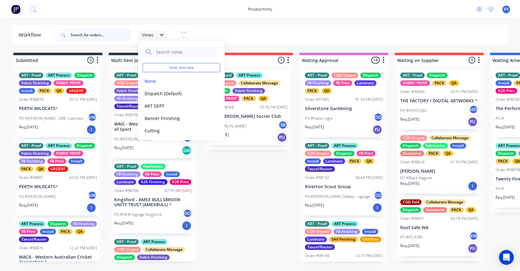
click at [89, 38] on input "text" at bounding box center [101, 35] width 61 height 12
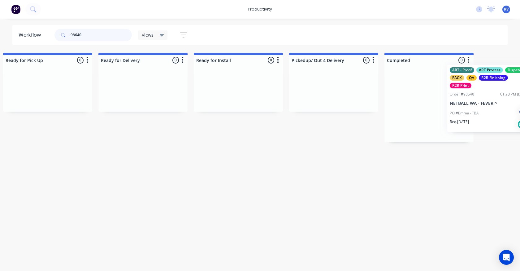
scroll to position [0, 1860]
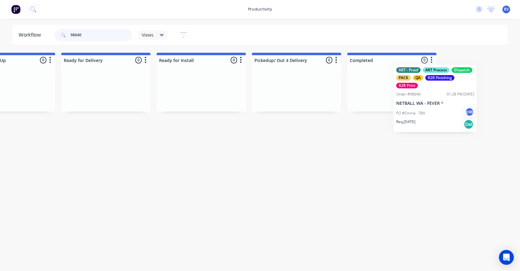
drag, startPoint x: 216, startPoint y: 93, endPoint x: 398, endPoint y: 82, distance: 181.8
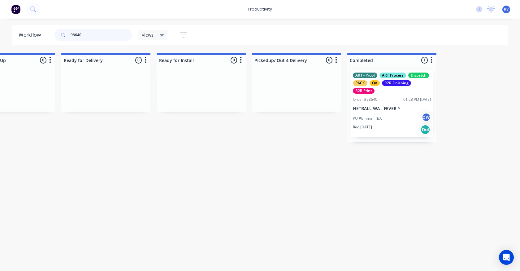
type input "98640"
click at [149, 34] on span "Views" at bounding box center [148, 35] width 12 height 7
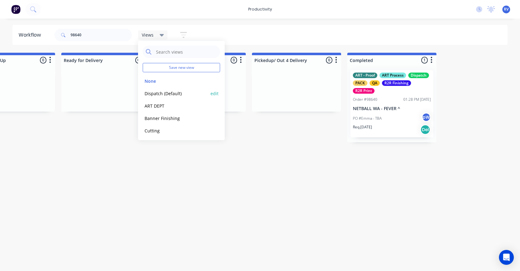
click at [162, 92] on button "Dispatch (Default)" at bounding box center [176, 93] width 66 height 7
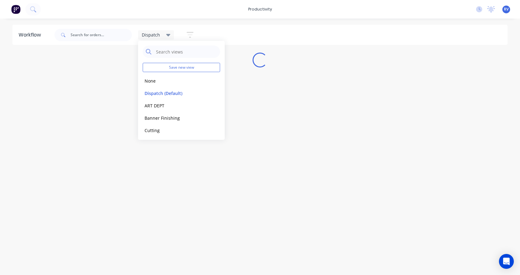
drag, startPoint x: 152, startPoint y: 198, endPoint x: 116, endPoint y: 133, distance: 74.2
click at [152, 198] on div "Workflow Dispatch Save new view None edit Dispatch (Default) edit ART DEPT edit…" at bounding box center [260, 144] width 520 height 238
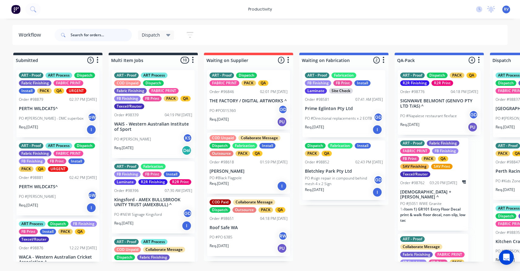
click at [88, 32] on input "text" at bounding box center [101, 35] width 61 height 12
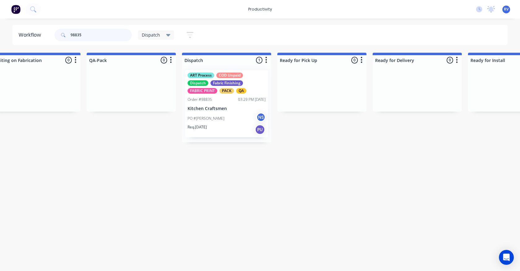
scroll to position [0, 317]
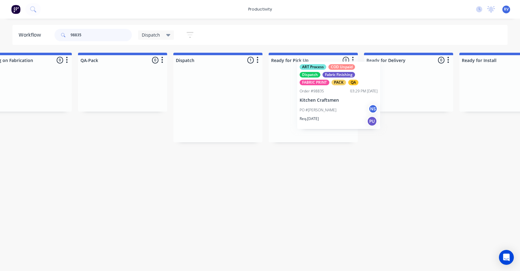
drag, startPoint x: 194, startPoint y: 107, endPoint x: 312, endPoint y: 98, distance: 118.4
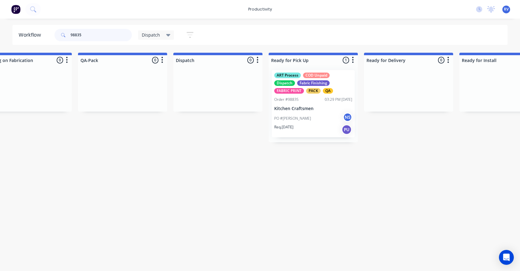
click at [102, 33] on input "98835" at bounding box center [101, 35] width 61 height 12
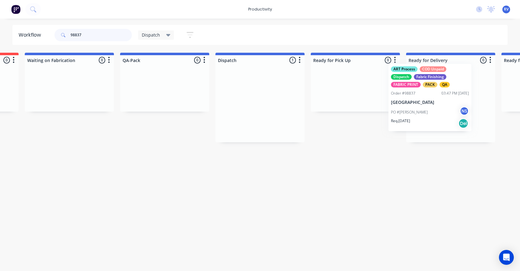
scroll to position [0, 295]
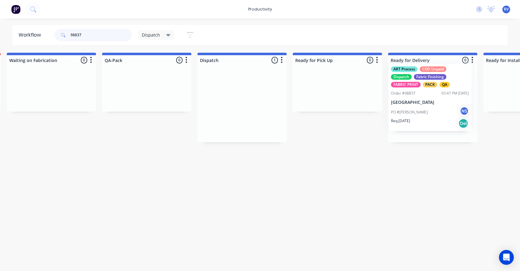
drag, startPoint x: 246, startPoint y: 103, endPoint x: 407, endPoint y: 97, distance: 160.9
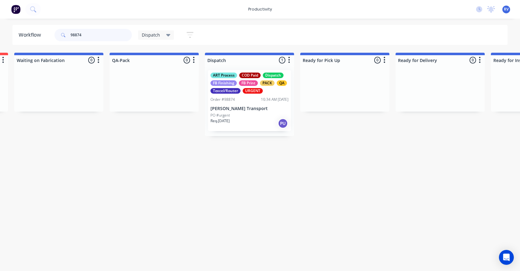
scroll to position [0, 359]
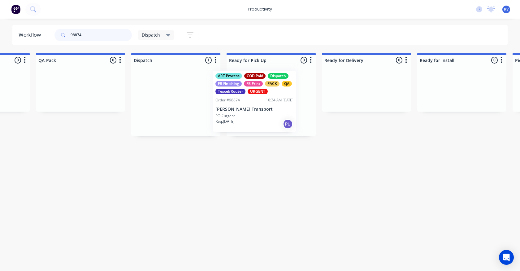
drag, startPoint x: 150, startPoint y: 104, endPoint x: 226, endPoint y: 105, distance: 76.2
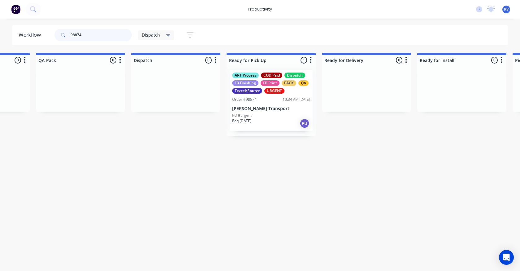
type input "98874"
